Goal: Book appointment/travel/reservation

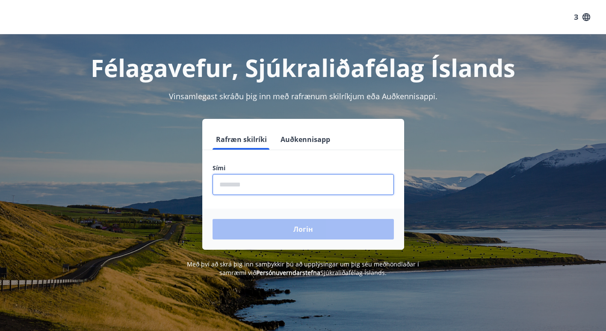
click at [256, 183] on input "phone" at bounding box center [302, 184] width 181 height 21
type input "********"
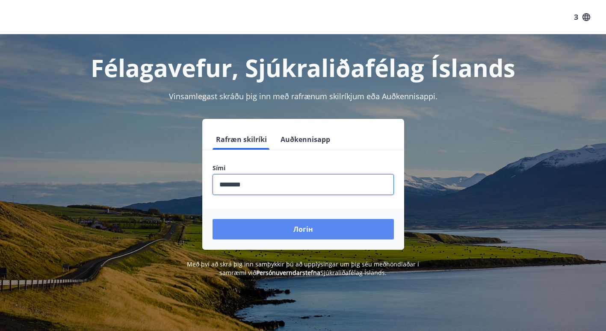
click at [268, 235] on button "Логін" at bounding box center [302, 229] width 181 height 21
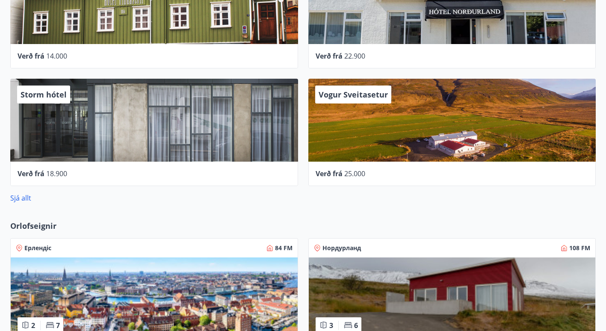
scroll to position [427, 0]
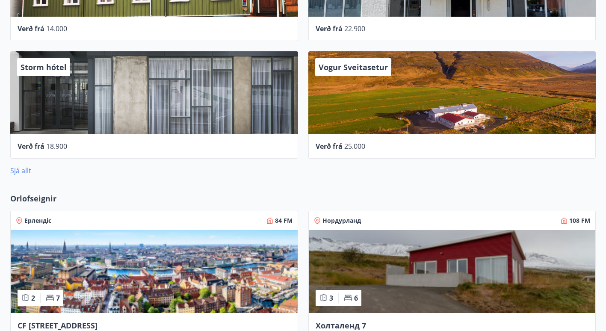
click at [15, 170] on link "Sjá allt" at bounding box center [20, 170] width 21 height 9
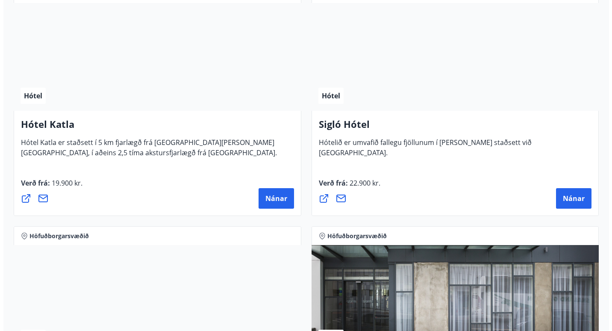
scroll to position [898, 0]
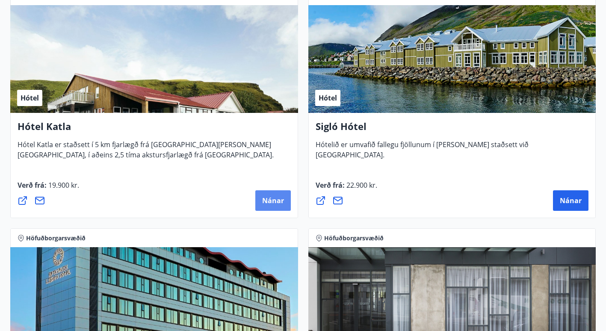
click at [270, 205] on span "Nánar" at bounding box center [273, 200] width 22 height 9
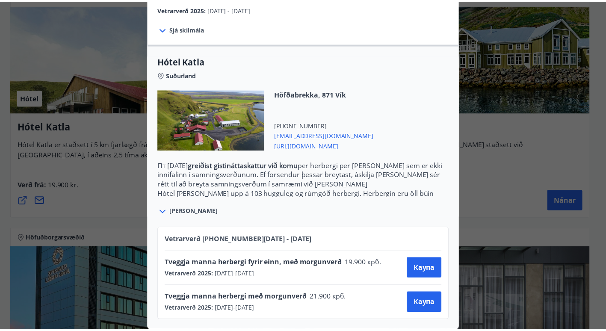
scroll to position [0, 0]
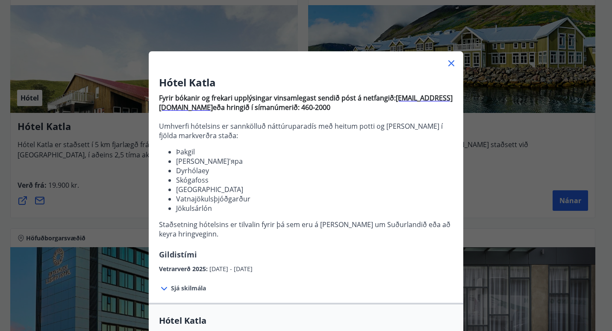
click at [520, 175] on div "Hótel Katla Fyrir bókanir og frekari upplýsingar vinsamlegast sendið póst á net…" at bounding box center [306, 165] width 612 height 331
click at [446, 62] on icon at bounding box center [451, 63] width 10 height 10
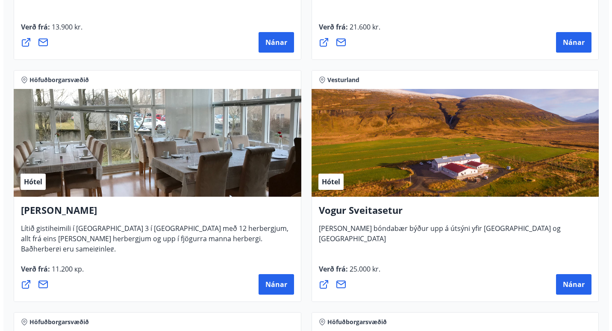
scroll to position [2394, 0]
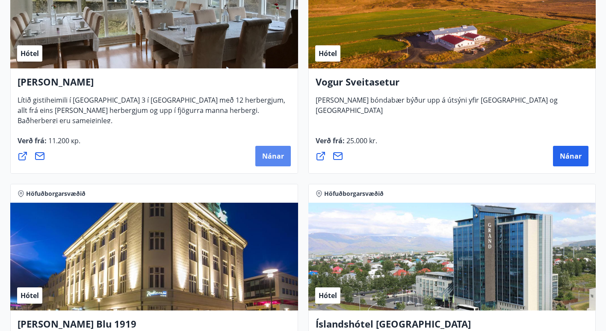
click at [274, 157] on span "Nánar" at bounding box center [273, 155] width 22 height 9
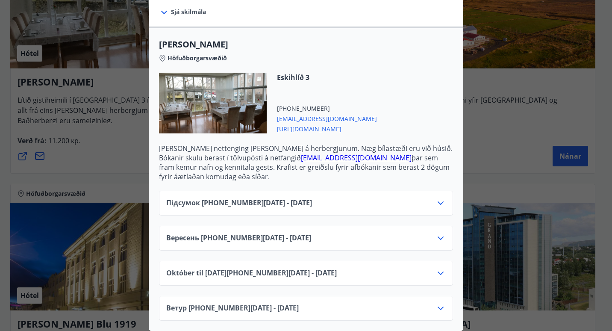
scroll to position [226, 0]
click at [436, 303] on icon at bounding box center [441, 308] width 10 height 10
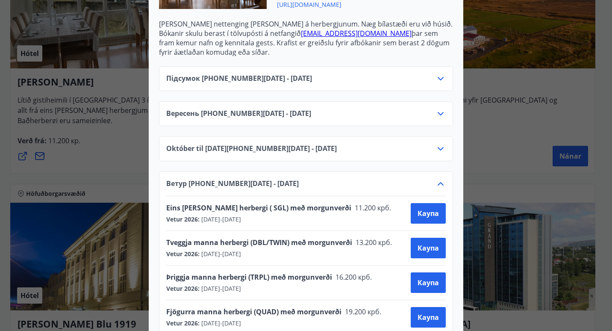
scroll to position [364, 0]
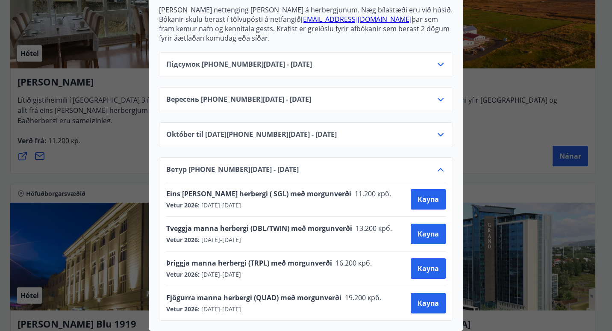
click at [523, 35] on div "Alba gistiheimili Bókanir skulu berast í tölvupósti á netfangið stay@alba.is þa…" at bounding box center [306, 165] width 612 height 331
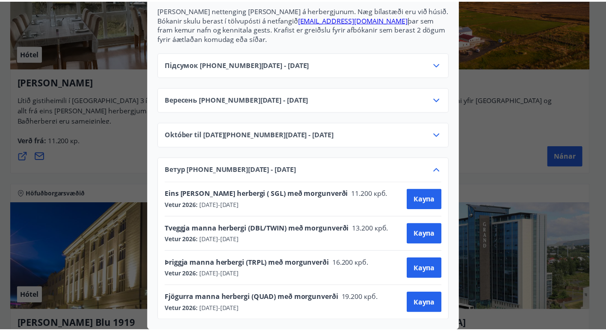
scroll to position [0, 0]
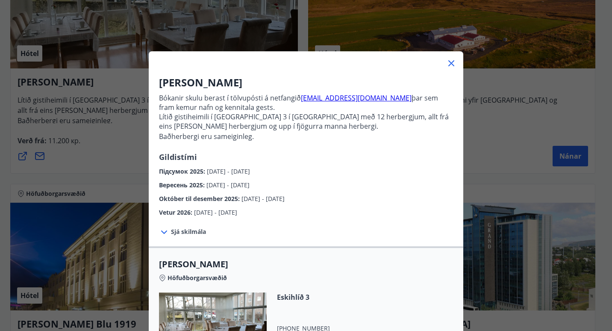
click at [446, 65] on icon at bounding box center [451, 63] width 10 height 10
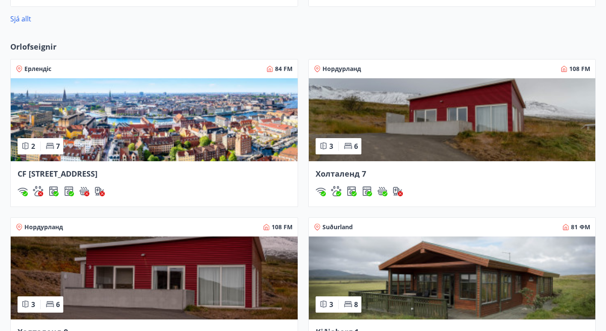
scroll to position [580, 0]
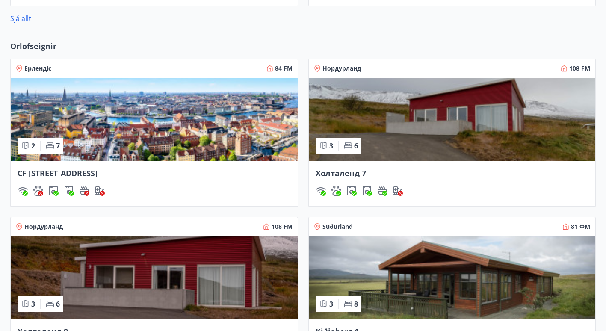
click at [97, 174] on span "CF Møllers Allé 34, Kaupmannahöfn" at bounding box center [58, 173] width 80 height 10
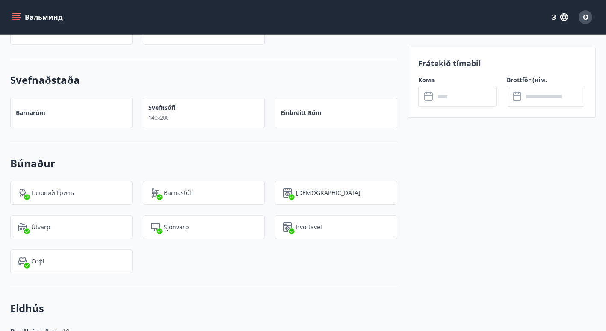
scroll to position [769, 0]
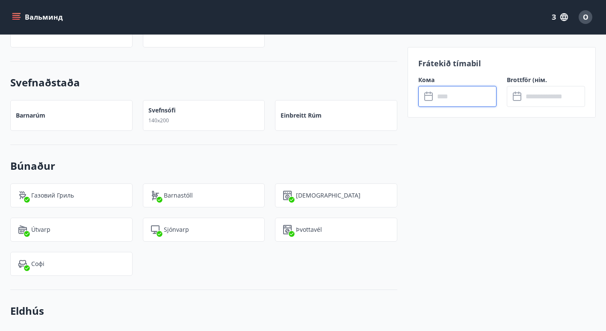
click at [466, 97] on input "text" at bounding box center [465, 96] width 62 height 21
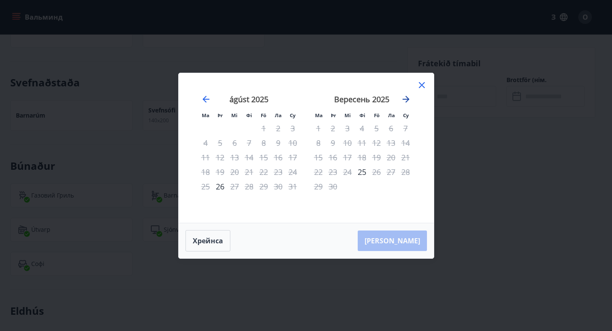
click at [404, 96] on icon "Переходьте до переходу на наступний місяць." at bounding box center [406, 99] width 10 height 10
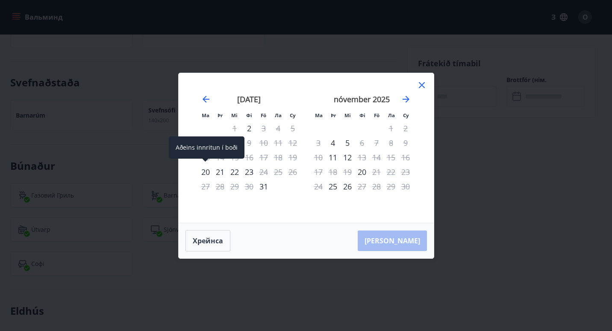
click at [204, 173] on div "20" at bounding box center [205, 172] width 15 height 15
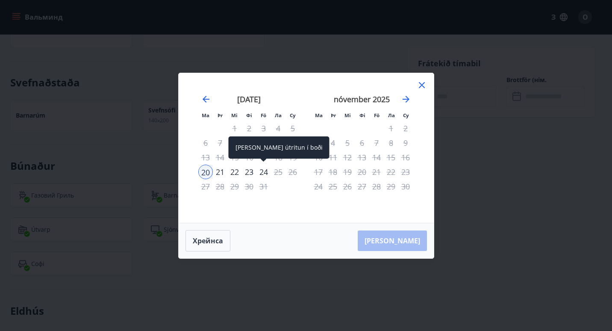
click at [265, 174] on div "24" at bounding box center [263, 172] width 15 height 15
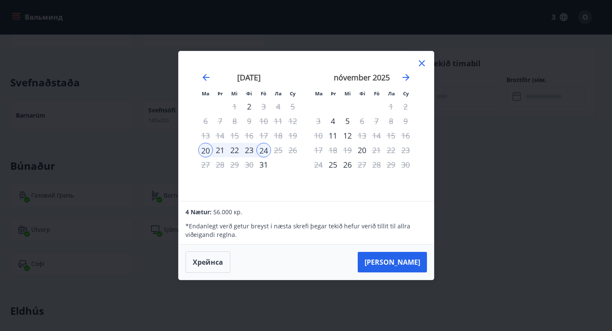
click at [420, 62] on icon at bounding box center [422, 63] width 10 height 10
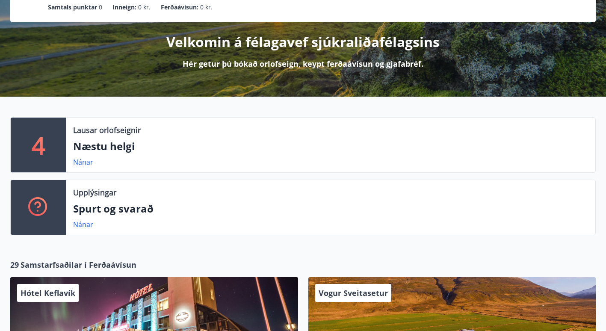
scroll to position [51, 0]
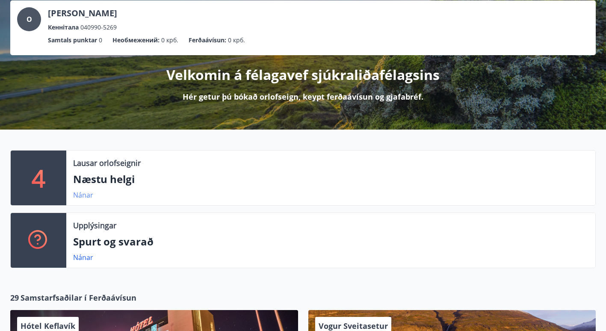
click at [81, 194] on link "Nánar" at bounding box center [83, 194] width 20 height 9
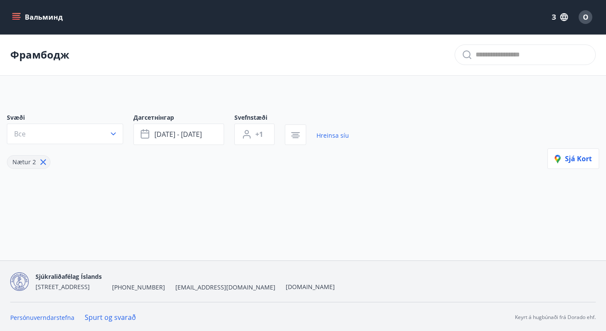
type input "*"
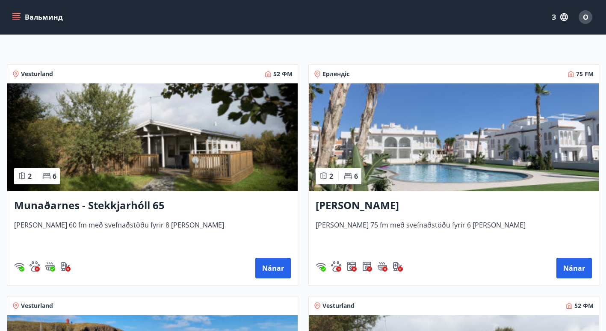
scroll to position [69, 0]
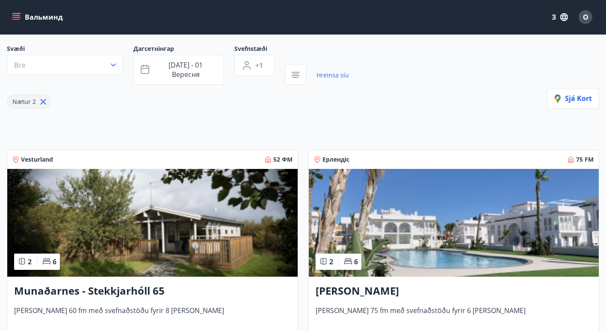
click at [350, 288] on h3 "Spánn Quesada" at bounding box center [453, 290] width 277 height 15
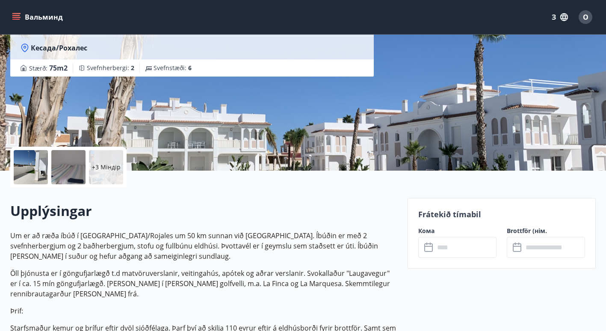
scroll to position [214, 0]
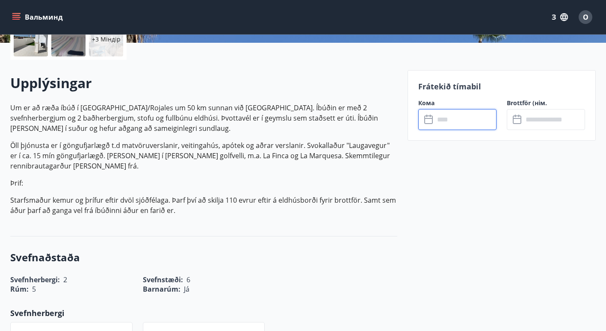
click at [483, 125] on input "text" at bounding box center [465, 119] width 62 height 21
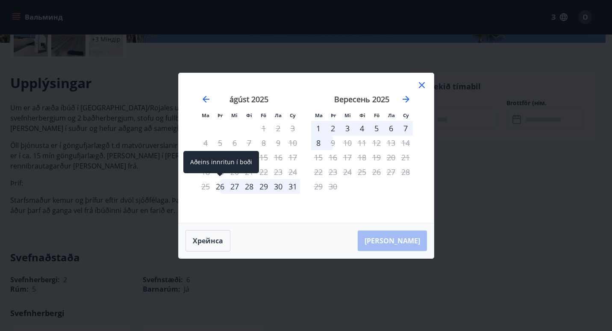
click at [221, 186] on div "26" at bounding box center [220, 186] width 15 height 15
click at [316, 139] on div "8" at bounding box center [318, 143] width 15 height 15
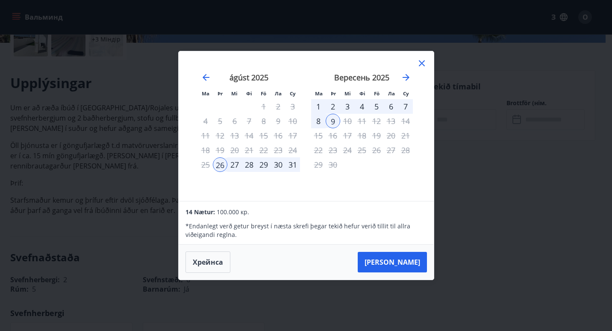
click at [419, 61] on icon at bounding box center [422, 63] width 6 height 6
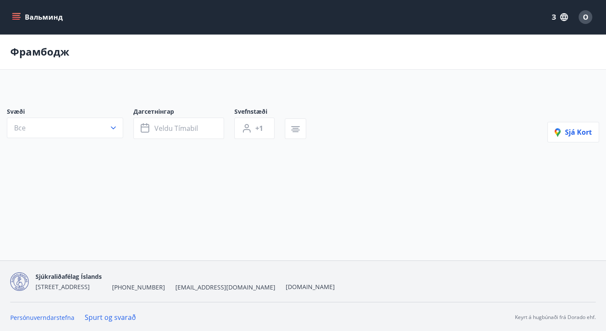
type input "*"
